Goal: Task Accomplishment & Management: Use online tool/utility

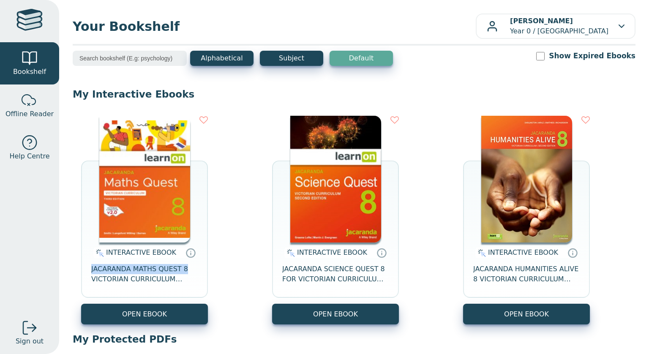
click at [232, 216] on div "INTERACTIVE EBOOK JACARANDA MATHS QUEST 8 VICTORIAN CURRICULUM LEARNON EBOOK 3E…" at bounding box center [354, 220] width 563 height 226
click at [184, 223] on img at bounding box center [144, 179] width 91 height 127
